Goal: Information Seeking & Learning: Learn about a topic

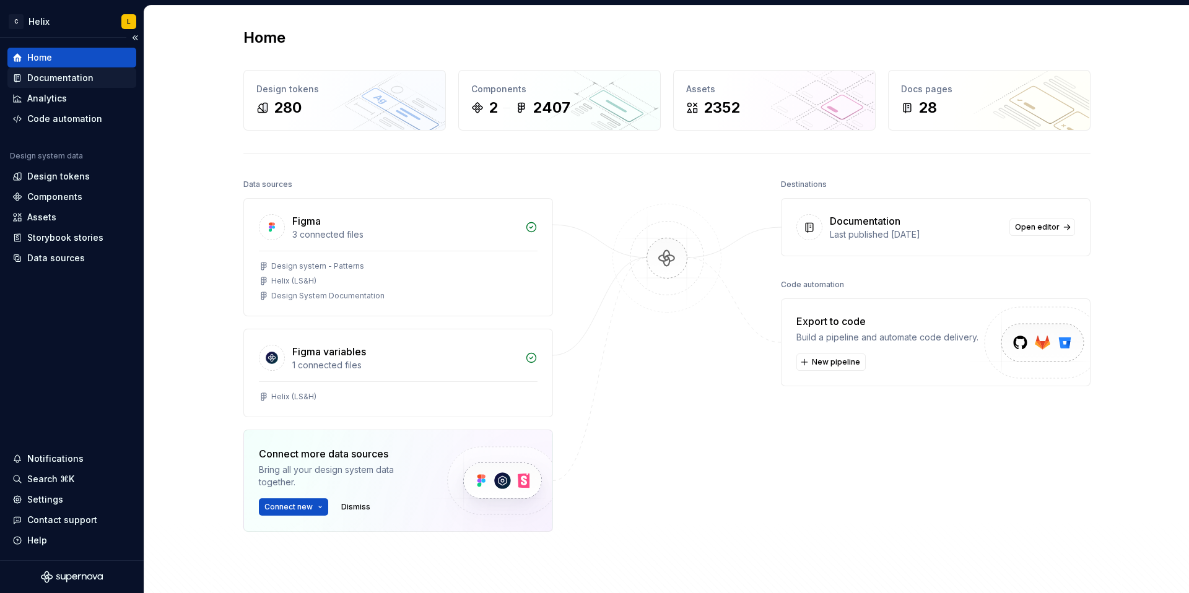
click at [64, 77] on div "Documentation" at bounding box center [60, 78] width 66 height 12
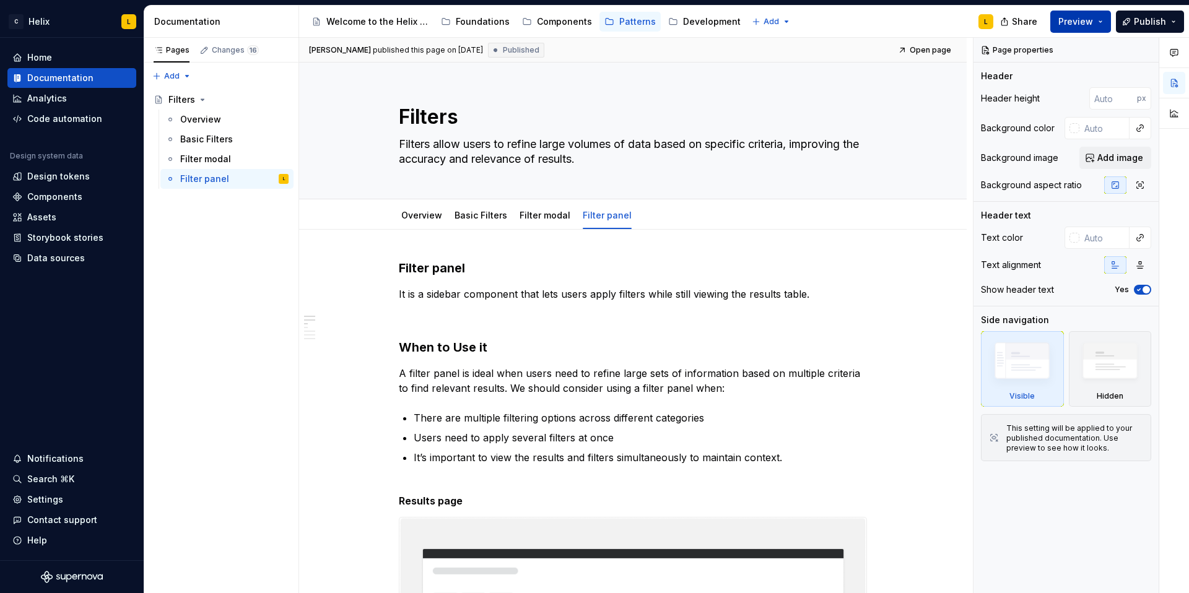
click at [1073, 22] on span "Preview" at bounding box center [1076, 21] width 35 height 12
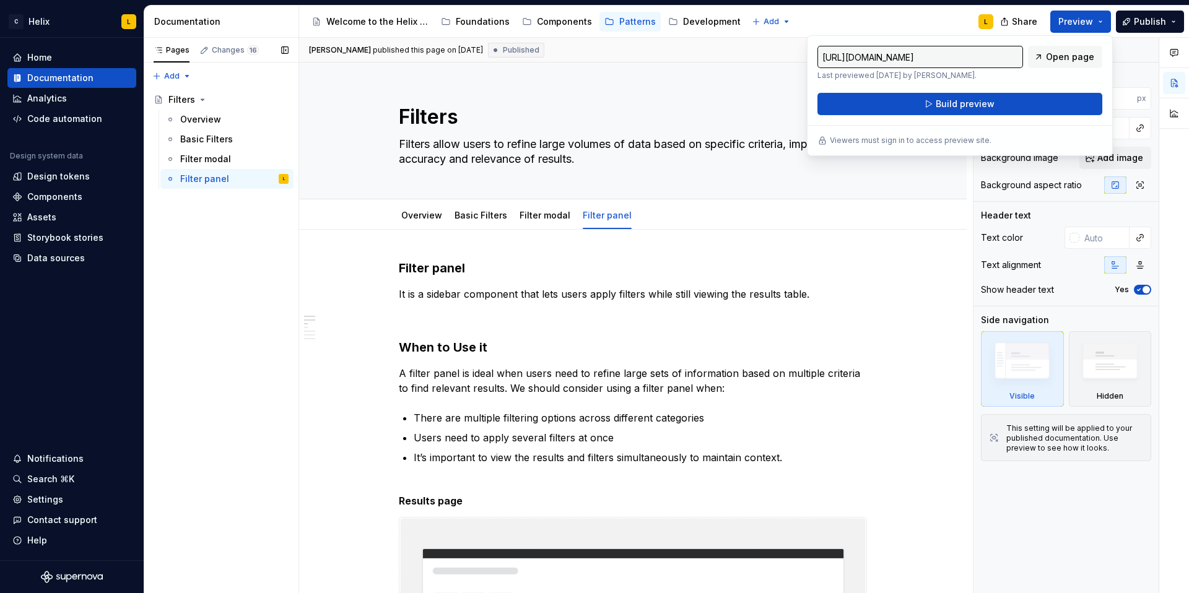
click at [272, 387] on div "Pages Changes 16 Add Accessibility guide for tree Page tree. Navigate the tree …" at bounding box center [221, 316] width 155 height 556
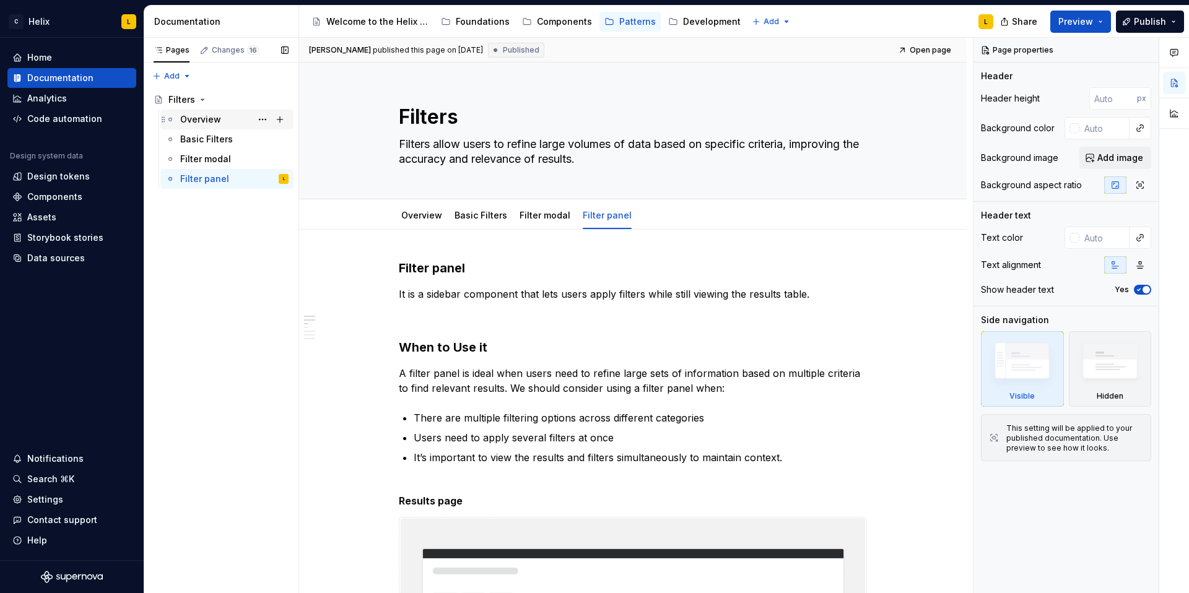
click at [218, 119] on div "Overview" at bounding box center [200, 119] width 41 height 12
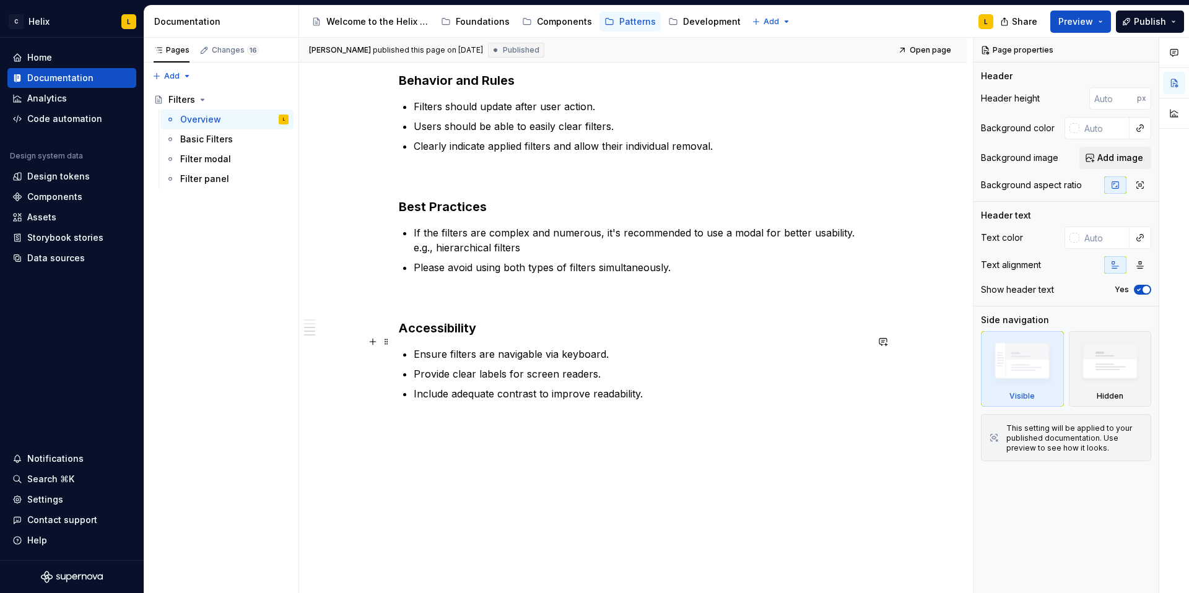
scroll to position [794, 0]
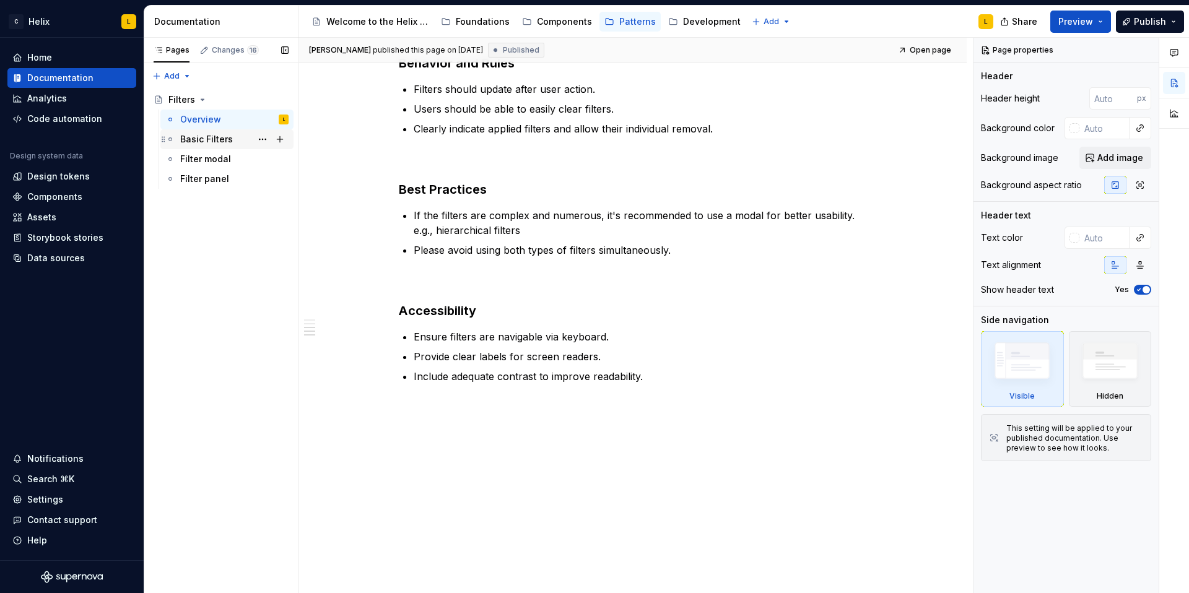
click at [201, 141] on div "Basic Filters" at bounding box center [206, 139] width 53 height 12
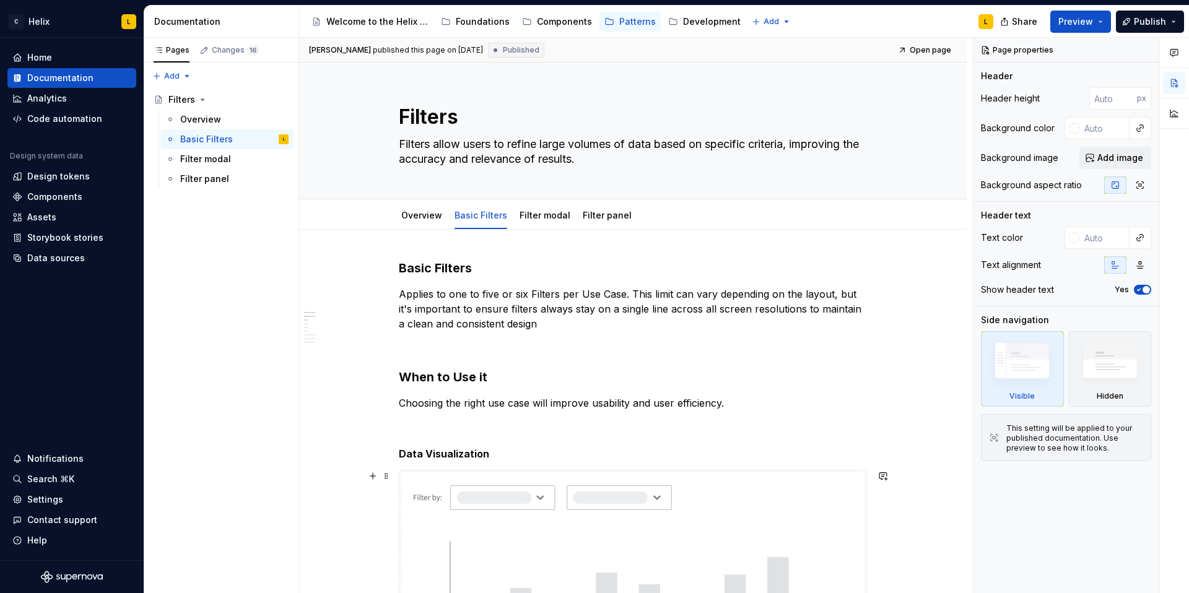
type textarea "*"
